Goal: Go to known website: Access a specific website the user already knows

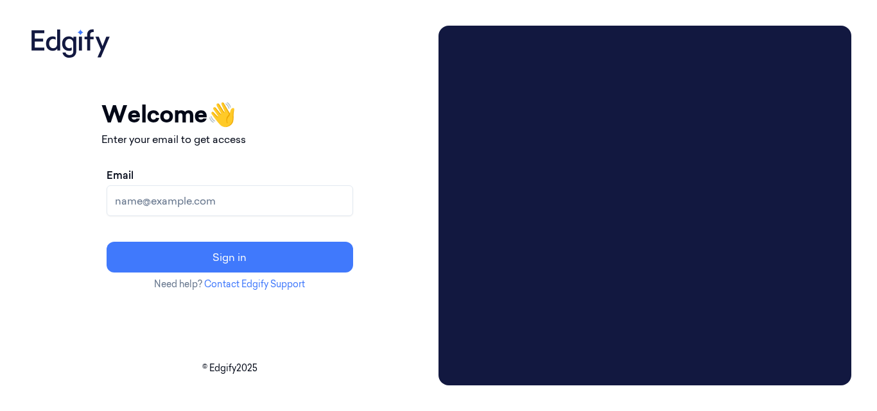
click at [265, 202] on input "Email" at bounding box center [230, 200] width 246 height 31
type input "[EMAIL_ADDRESS][DOMAIN_NAME]"
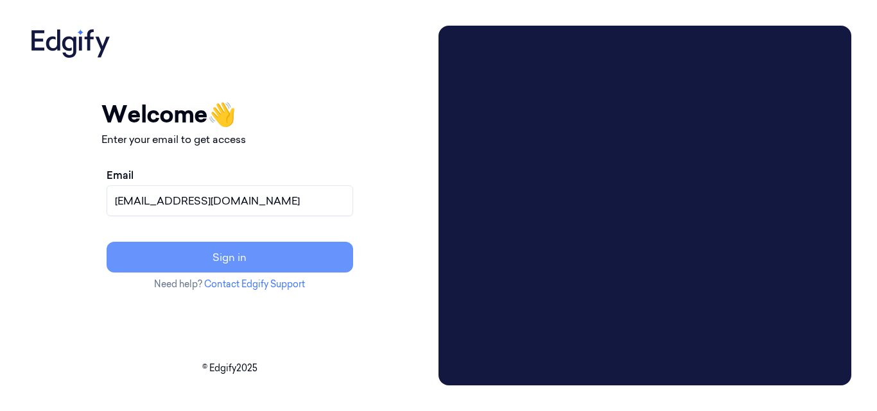
click at [296, 255] on button "Sign in" at bounding box center [230, 257] width 246 height 31
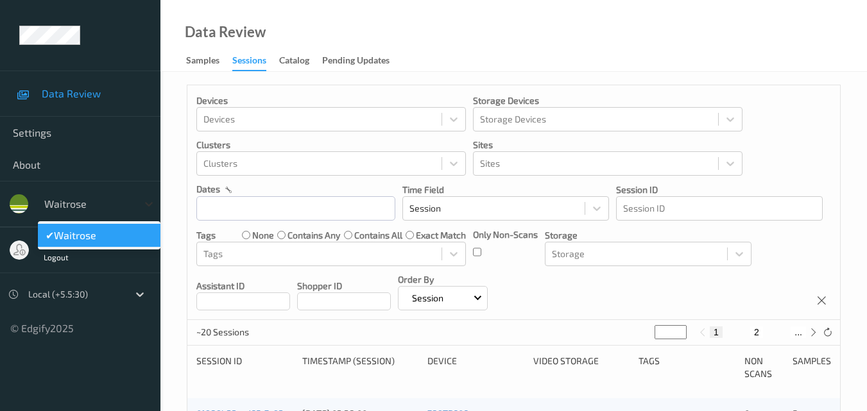
click at [149, 202] on icon at bounding box center [148, 204] width 13 height 13
